Goal: Task Accomplishment & Management: Use online tool/utility

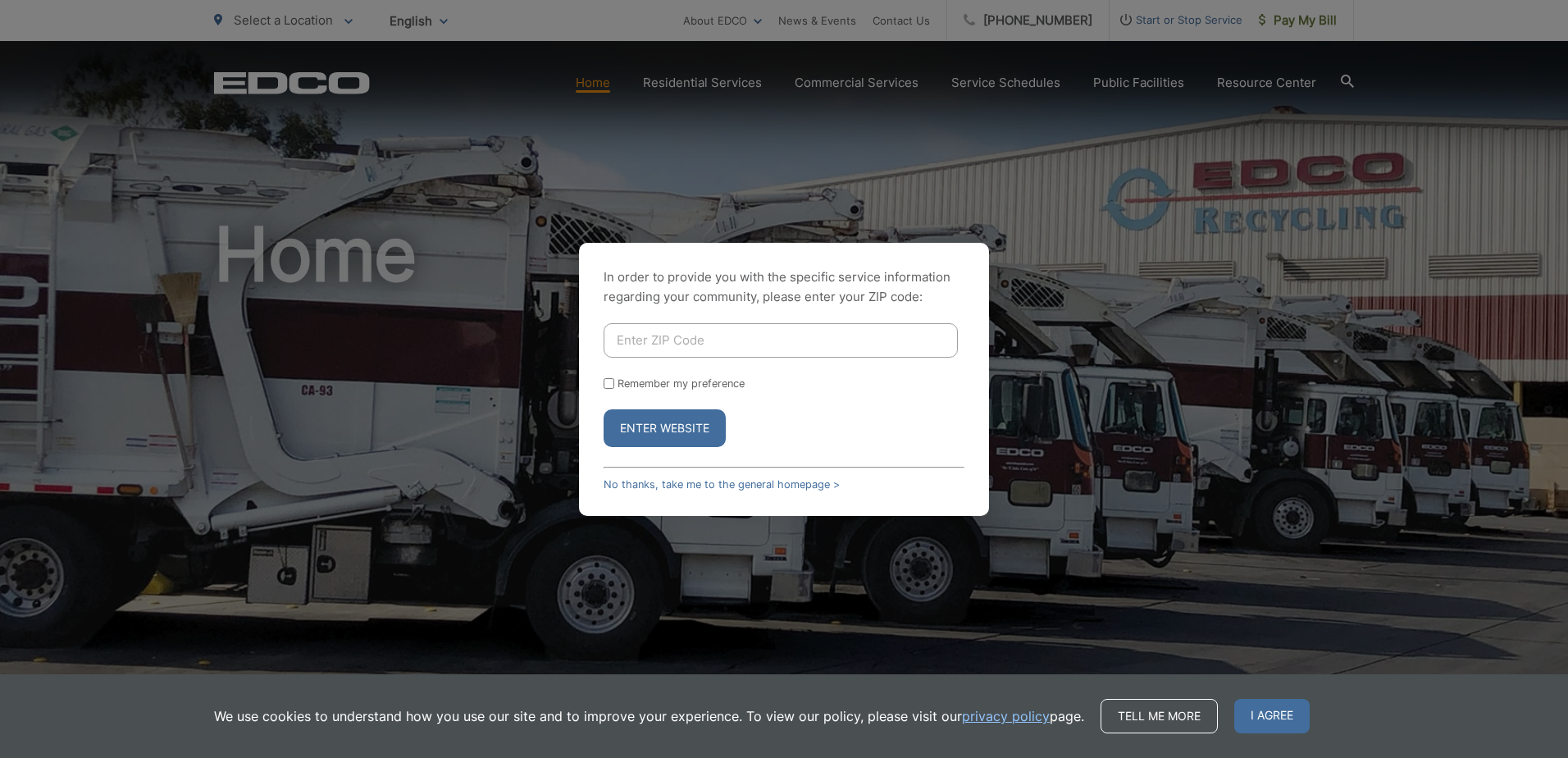
click at [691, 336] on input "Enter ZIP Code" at bounding box center [780, 340] width 354 height 34
type input "92108"
click at [610, 378] on input "Remember my preference" at bounding box center [609, 384] width 11 height 11
checkbox input "true"
click at [687, 440] on button "Enter Website" at bounding box center [665, 428] width 122 height 38
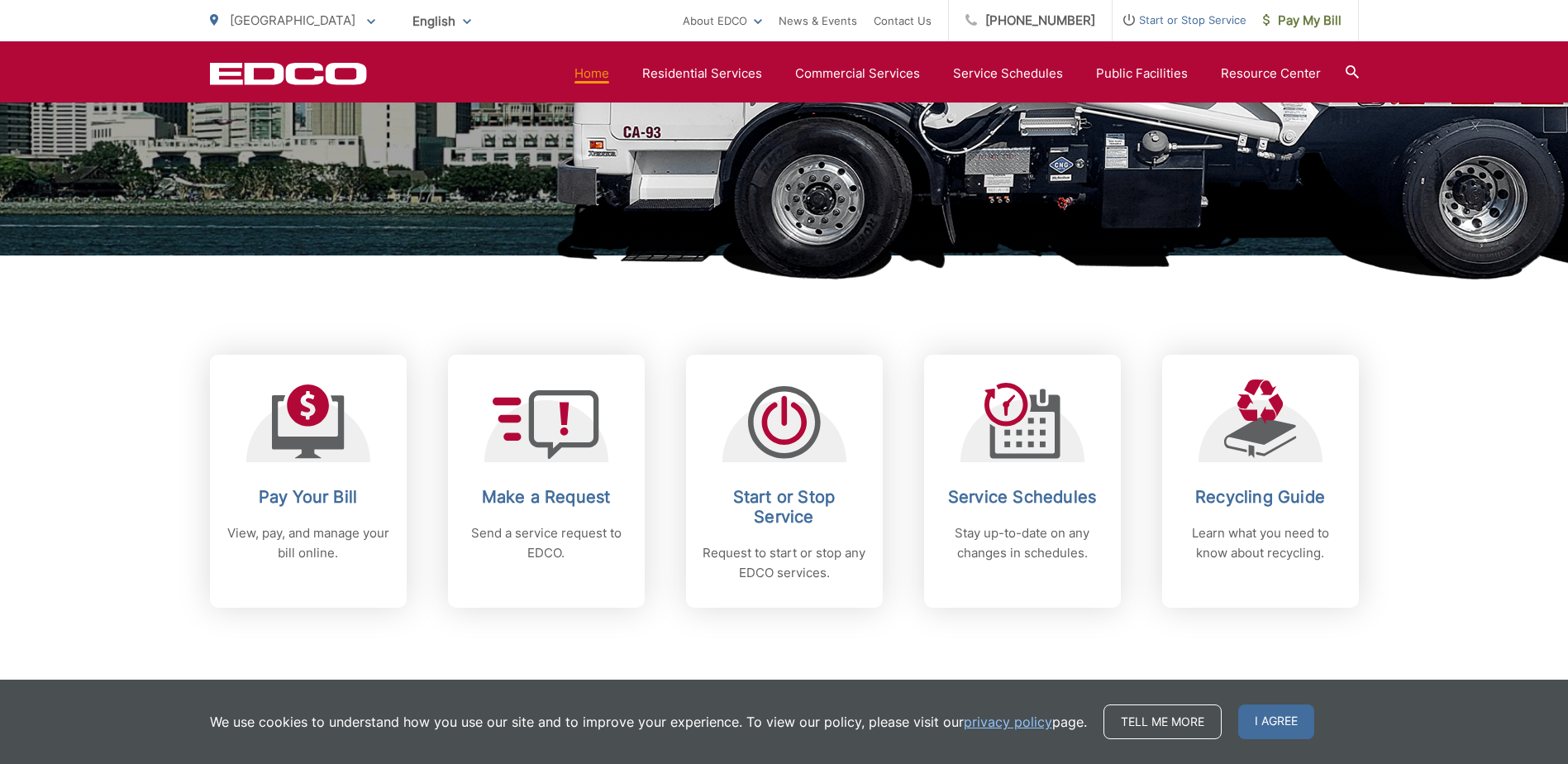
scroll to position [662, 0]
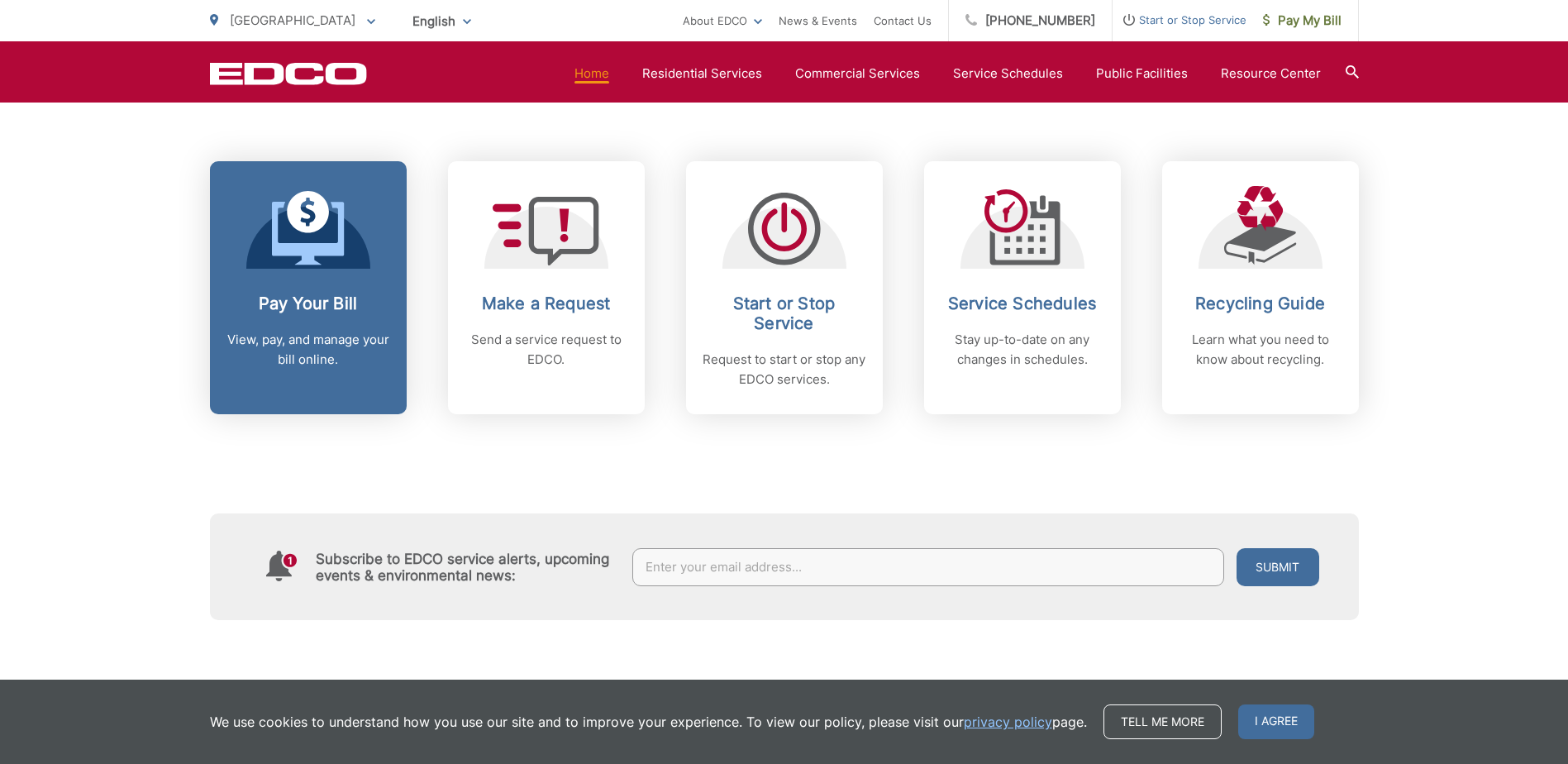
click at [291, 309] on h2 "Pay Your Bill" at bounding box center [308, 303] width 164 height 20
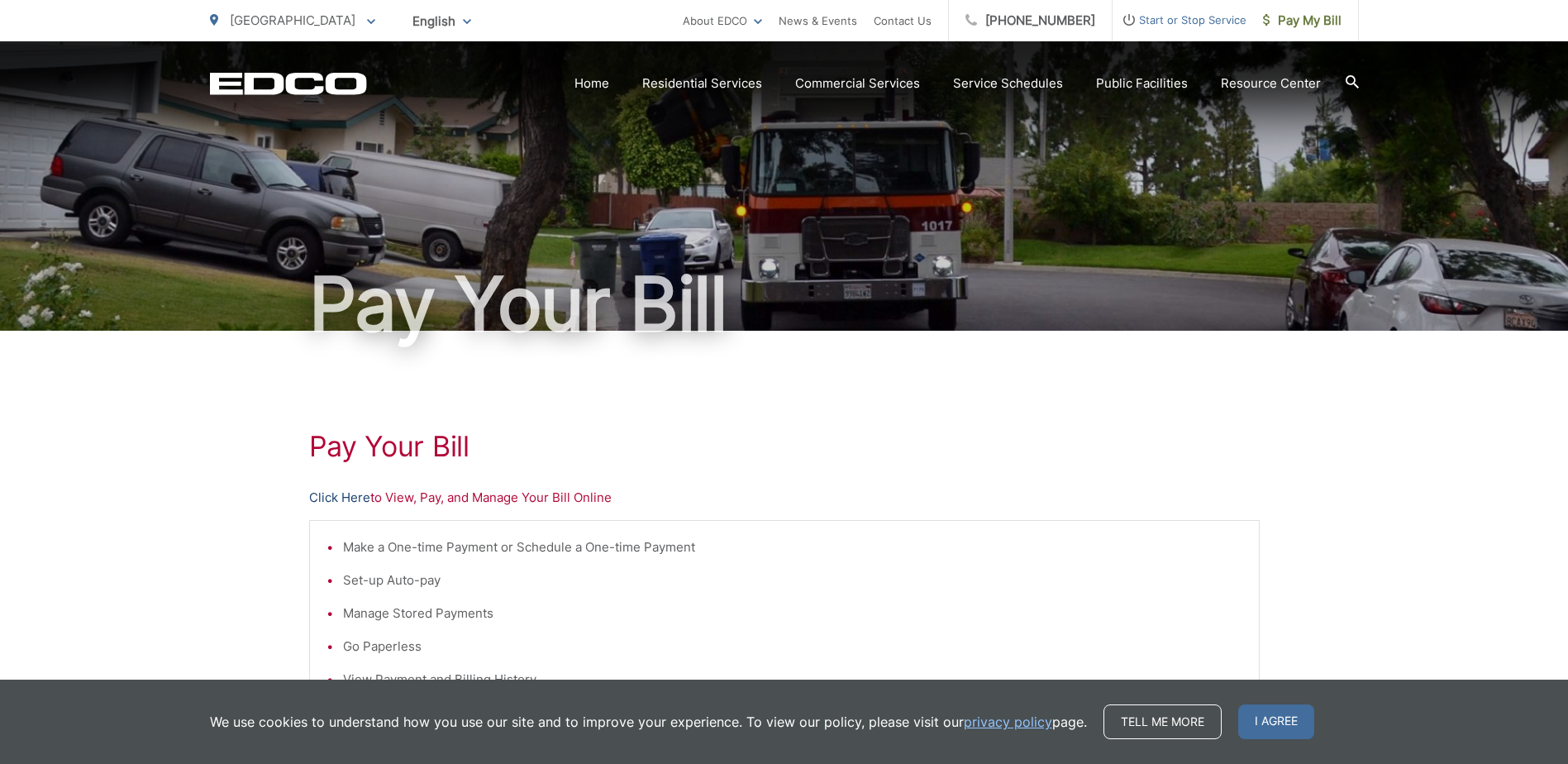
click at [340, 491] on link "Click Here" at bounding box center [340, 497] width 61 height 20
